Goal: Task Accomplishment & Management: Manage account settings

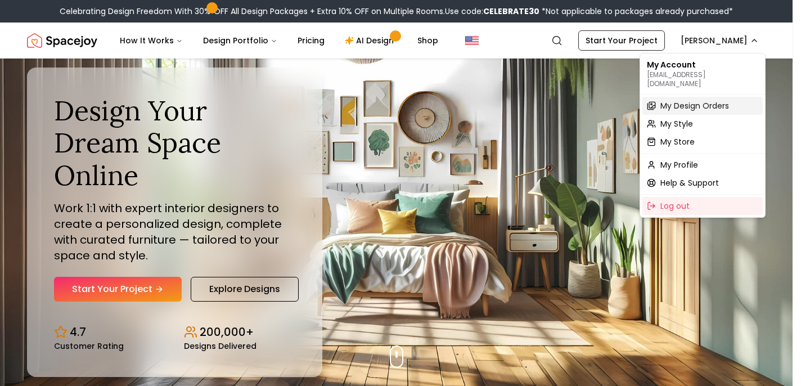
click at [707, 101] on span "My Design Orders" at bounding box center [695, 105] width 69 height 11
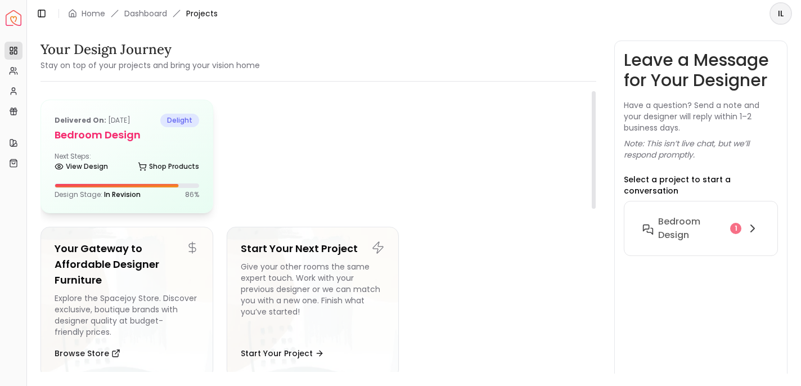
click at [186, 155] on div "Next Steps: View Design Shop Products" at bounding box center [127, 163] width 145 height 23
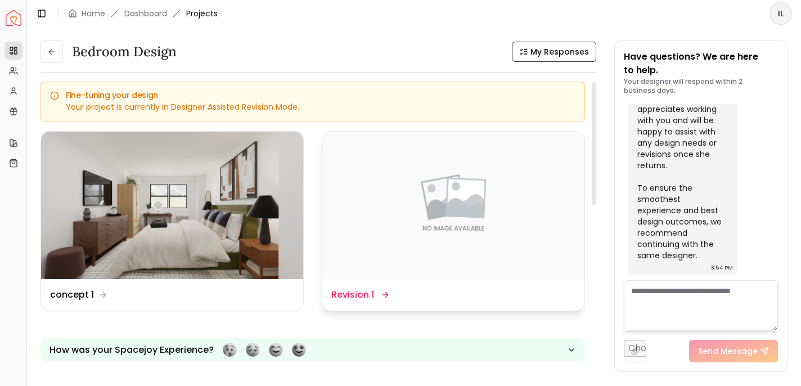
click at [435, 275] on img at bounding box center [453, 205] width 262 height 147
click at [375, 296] on div "Design Name Revision 1" at bounding box center [359, 295] width 56 height 14
click at [376, 291] on div "Design Name Revision 1" at bounding box center [359, 295] width 56 height 14
click at [379, 252] on img at bounding box center [453, 205] width 262 height 147
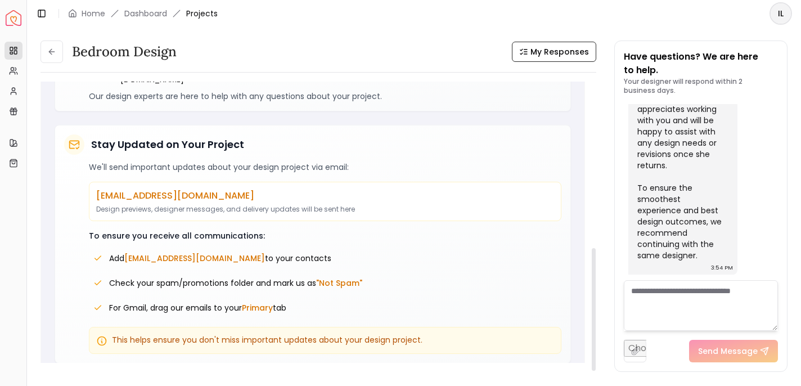
scroll to position [381, 0]
click at [259, 204] on p "Design previews, designer messages, and delivery updates will be sent here" at bounding box center [325, 208] width 458 height 9
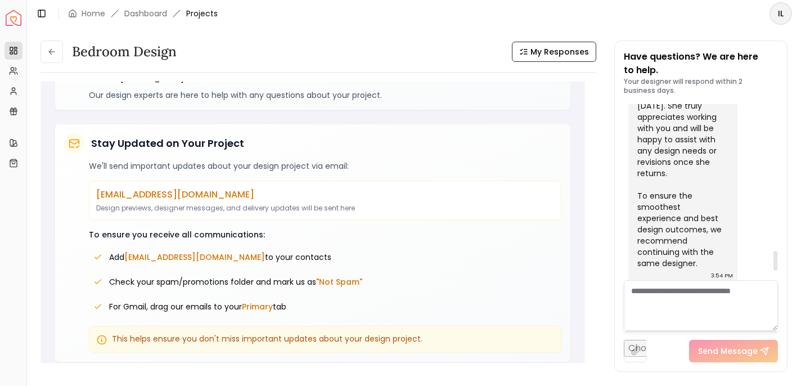
scroll to position [1391, 0]
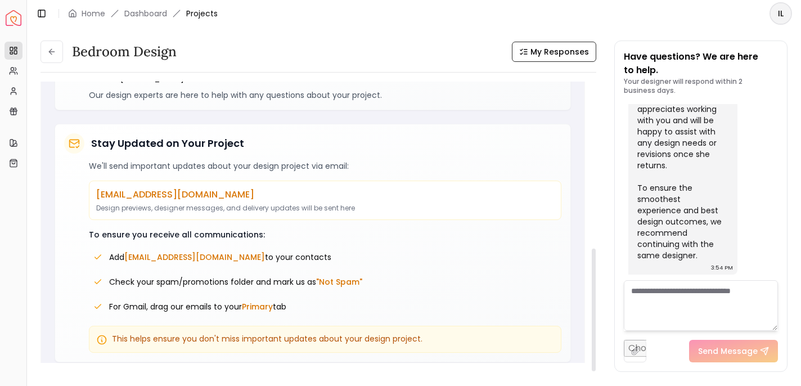
click at [658, 312] on textarea at bounding box center [701, 305] width 154 height 51
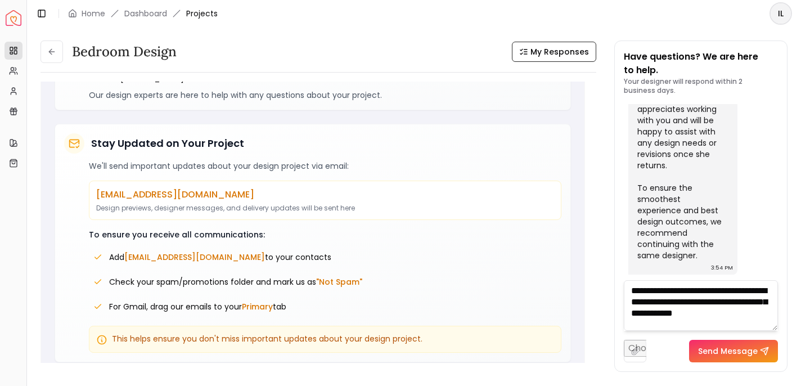
scroll to position [1, 0]
type textarea "**********"
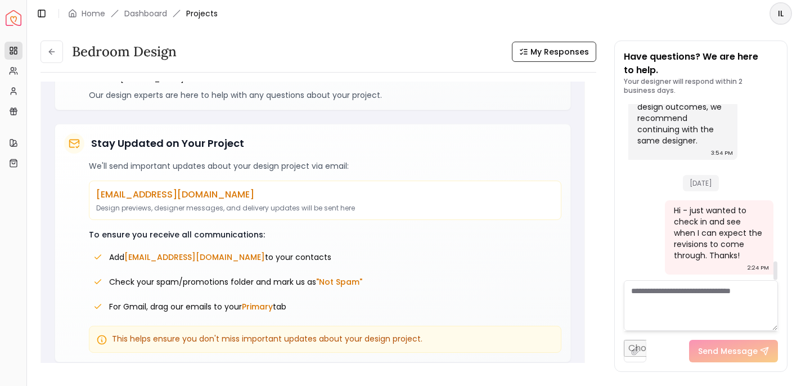
scroll to position [1505, 0]
